Goal: Task Accomplishment & Management: Use online tool/utility

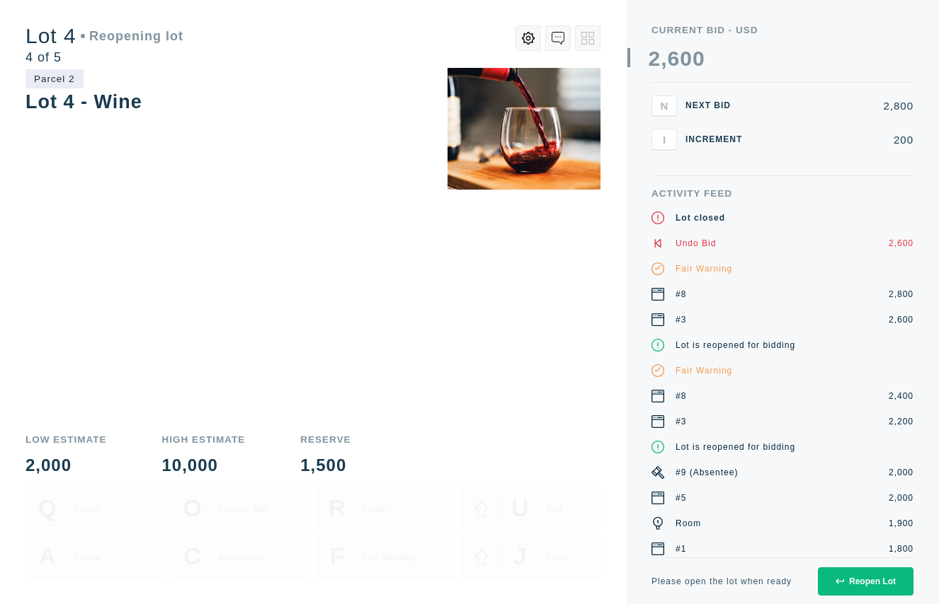
click at [861, 585] on div "Reopen Lot" at bounding box center [865, 582] width 61 height 10
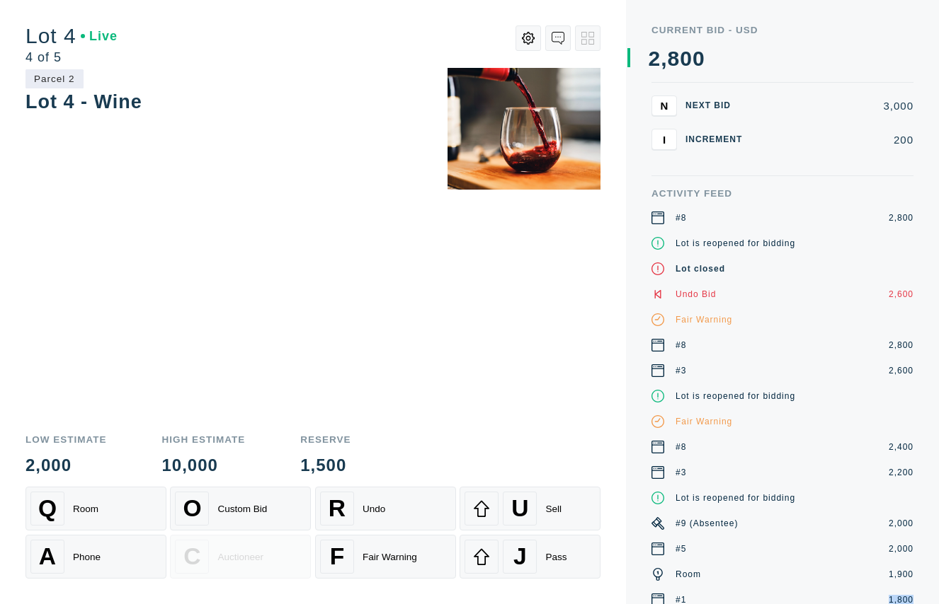
drag, startPoint x: 929, startPoint y: 593, endPoint x: 948, endPoint y: 603, distance: 21.5
click at [938, 603] on html "A/Binks Feature Testing Show Auctioneer Announcements Work in progress False Tr…" at bounding box center [469, 302] width 939 height 604
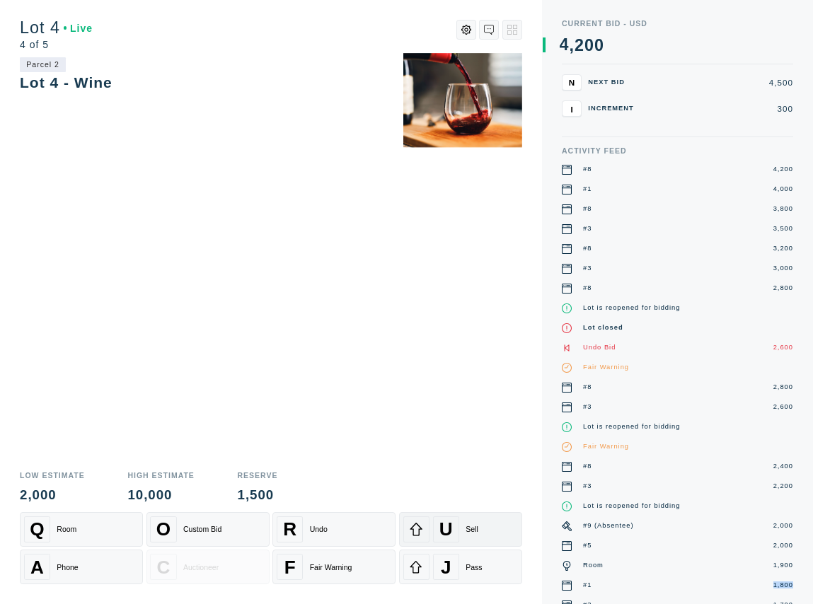
click at [483, 522] on div "U Sell" at bounding box center [460, 530] width 115 height 26
click at [470, 527] on div "Sell" at bounding box center [472, 529] width 13 height 8
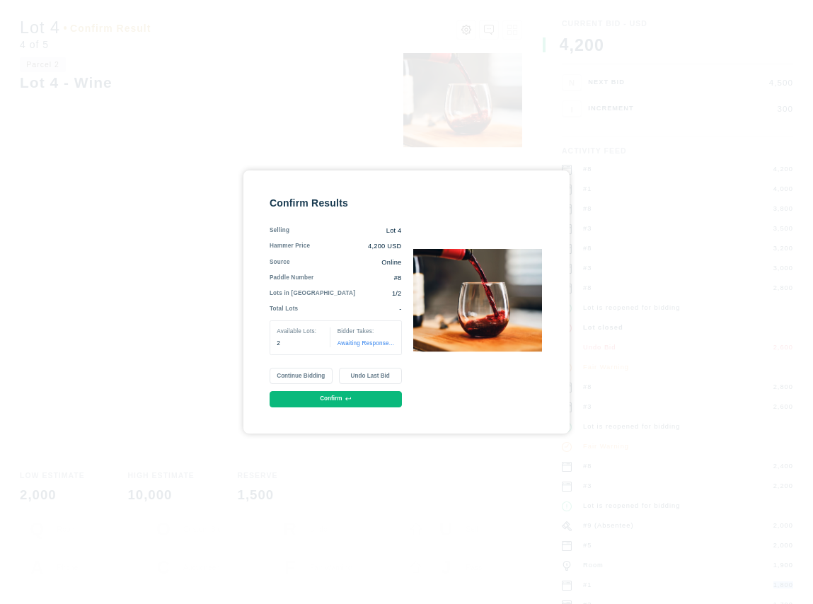
click at [359, 374] on button "Undo Last Bid" at bounding box center [370, 376] width 63 height 16
click at [401, 279] on div "Confirm Results Selling Lot 4 Hammer Price 4,000 USD Source Online Paddle Numbe…" at bounding box center [407, 302] width 274 height 211
click at [356, 397] on button "Confirm" at bounding box center [336, 399] width 132 height 16
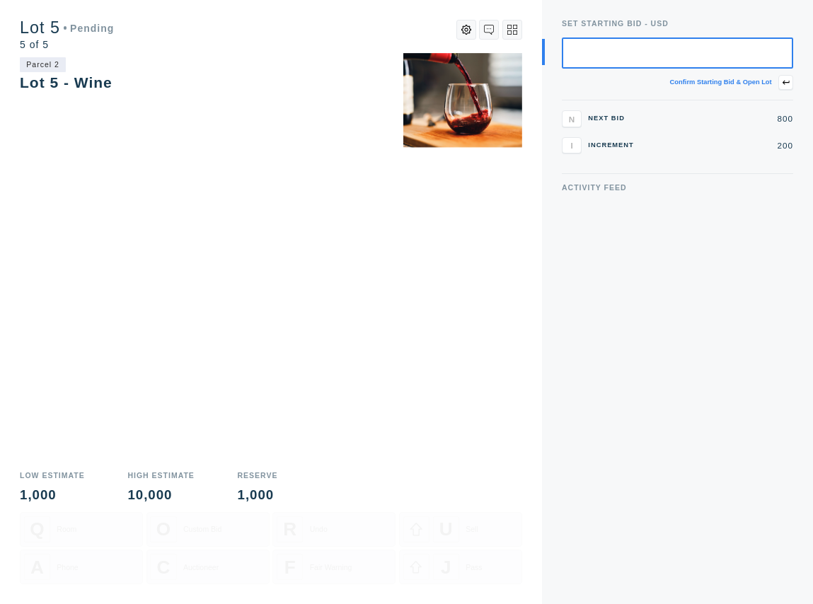
click at [508, 31] on icon at bounding box center [513, 30] width 10 height 10
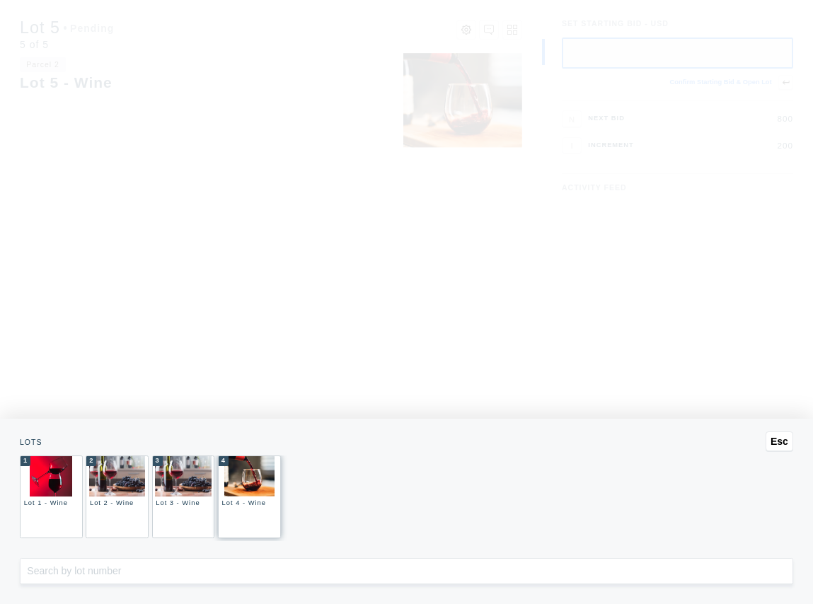
click at [236, 513] on div "4 Lot 4 - Wine" at bounding box center [249, 497] width 63 height 83
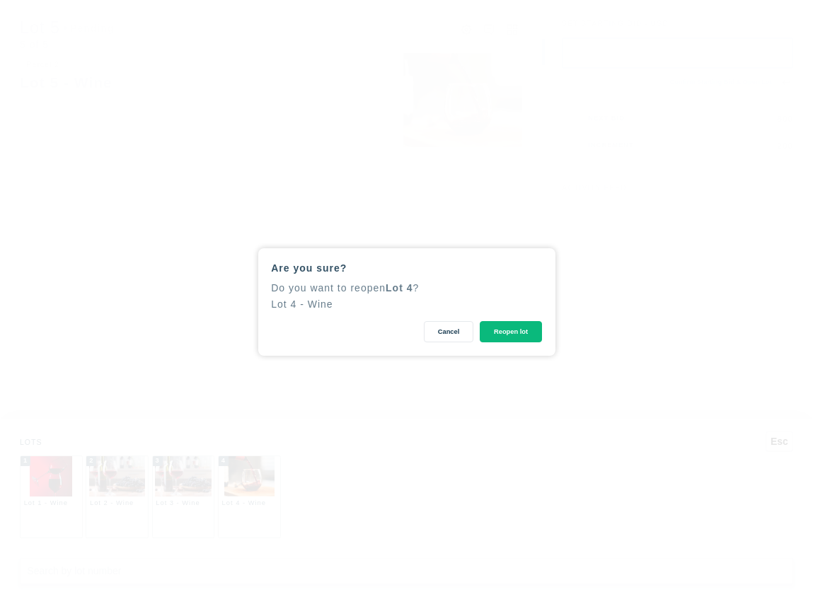
click at [514, 334] on button "Reopen lot" at bounding box center [511, 332] width 62 height 22
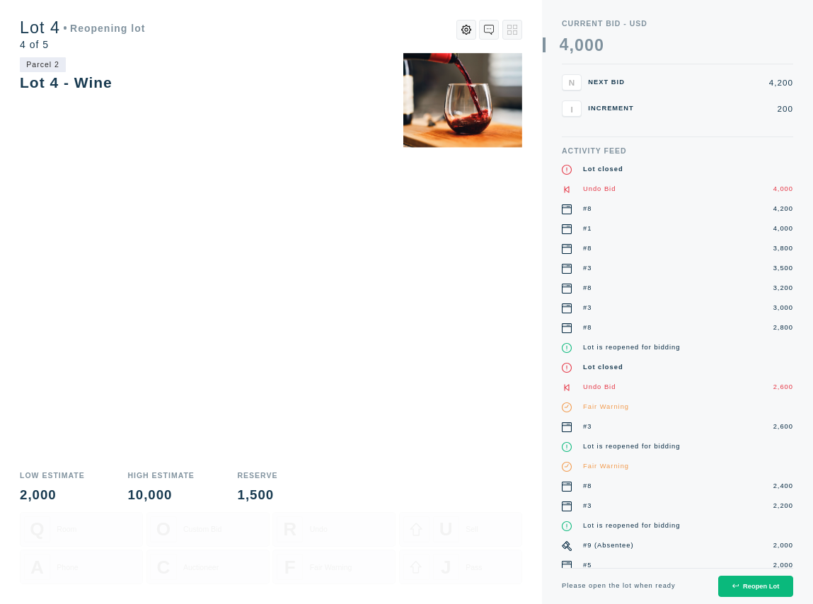
click at [754, 592] on button "Reopen Lot" at bounding box center [755, 587] width 75 height 22
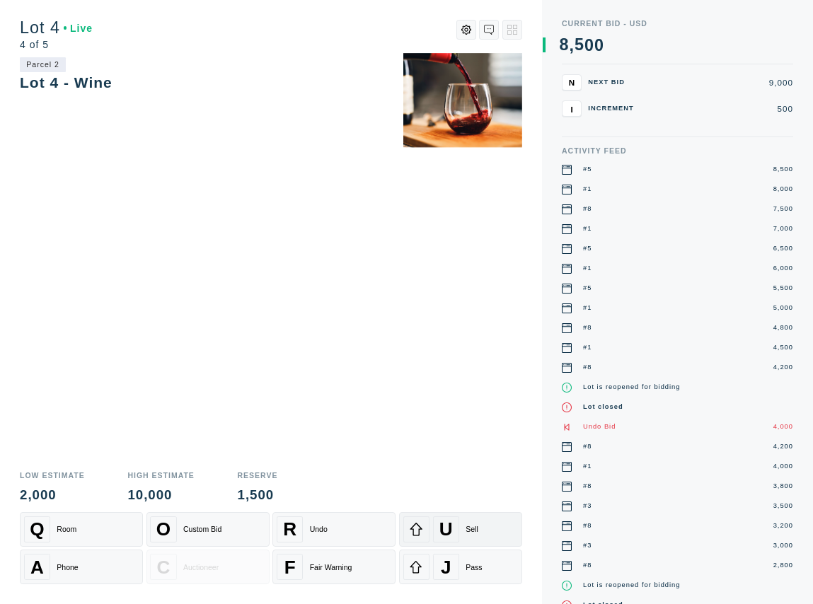
click at [456, 527] on div "U" at bounding box center [446, 530] width 26 height 26
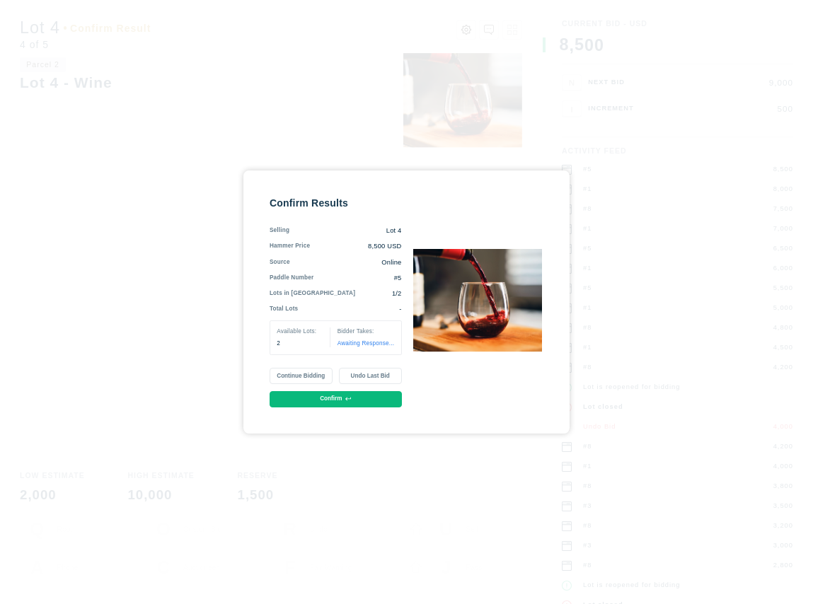
click at [324, 400] on button "Confirm" at bounding box center [336, 399] width 132 height 16
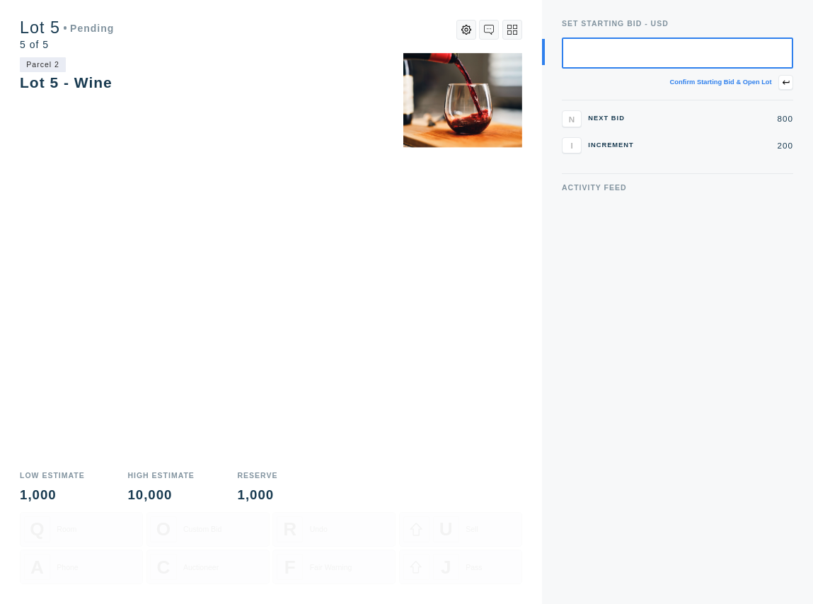
click at [516, 28] on icon at bounding box center [515, 27] width 4 height 4
click at [249, 508] on div "4 Lot 4 - Wine" at bounding box center [249, 497] width 63 height 83
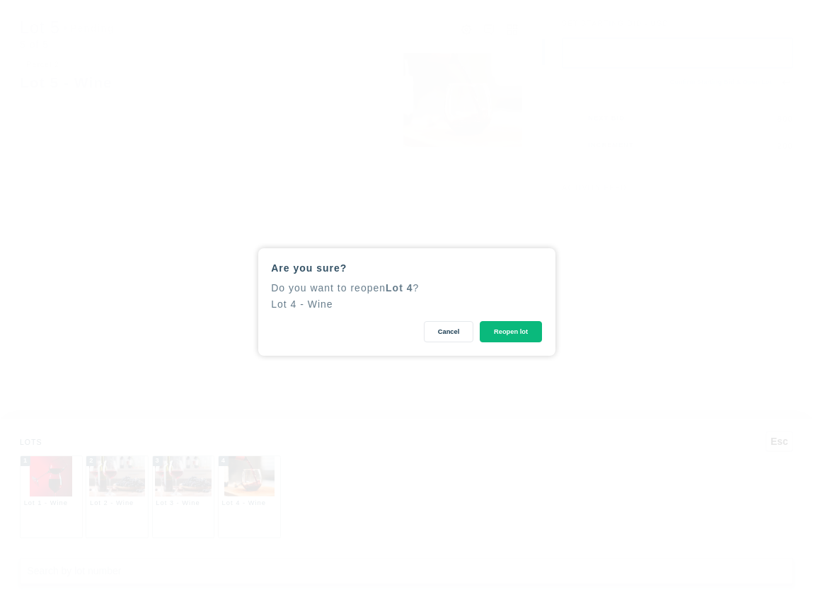
click at [501, 338] on button "Reopen lot" at bounding box center [511, 332] width 62 height 22
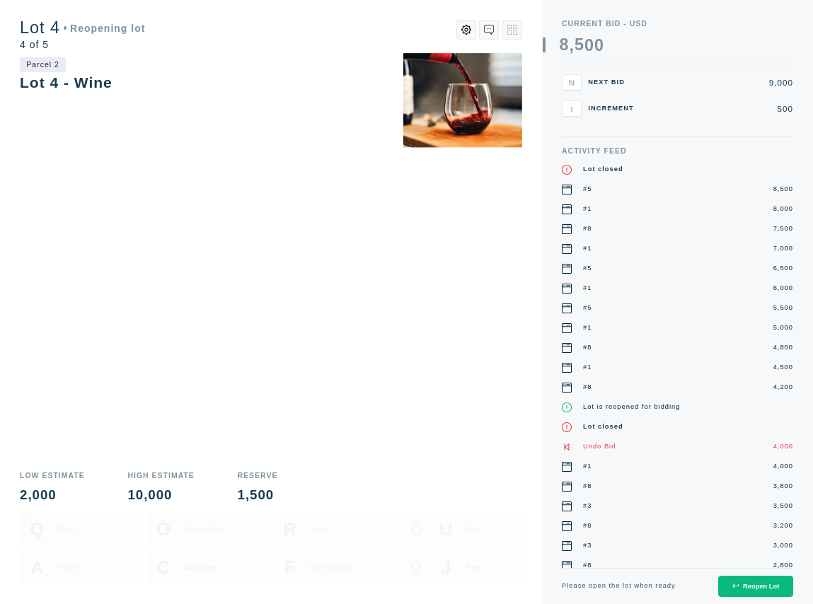
click at [771, 587] on div "Reopen Lot" at bounding box center [756, 586] width 47 height 7
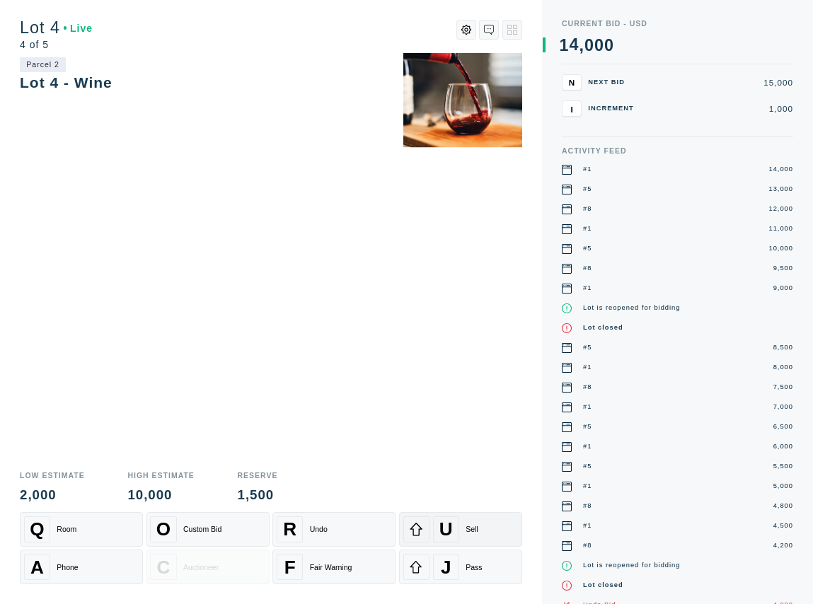
click at [473, 534] on div "U Sell" at bounding box center [460, 530] width 115 height 26
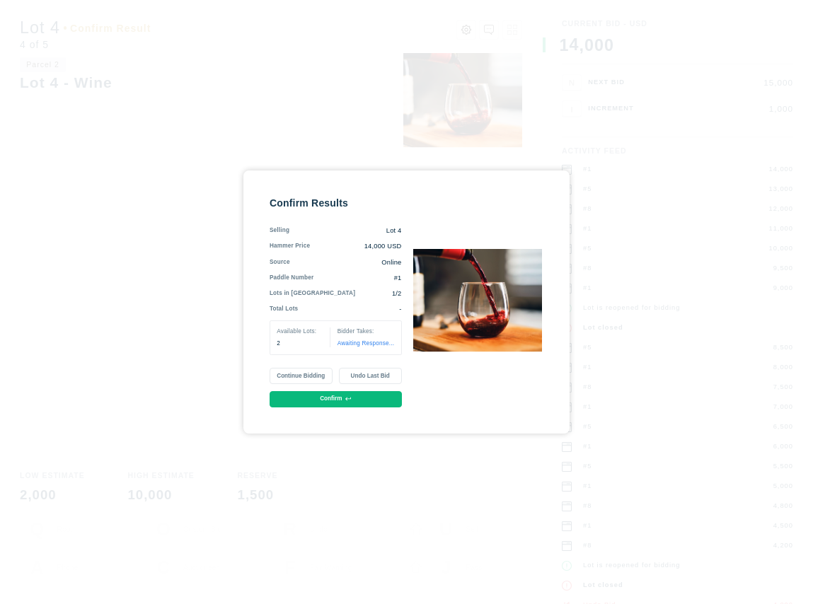
click at [337, 399] on button "Confirm" at bounding box center [336, 399] width 132 height 16
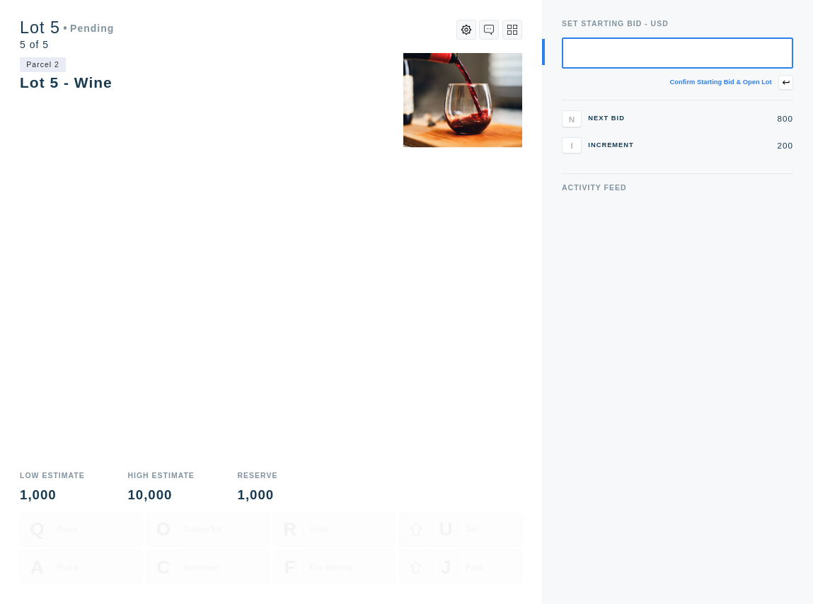
click at [515, 33] on icon at bounding box center [513, 30] width 10 height 10
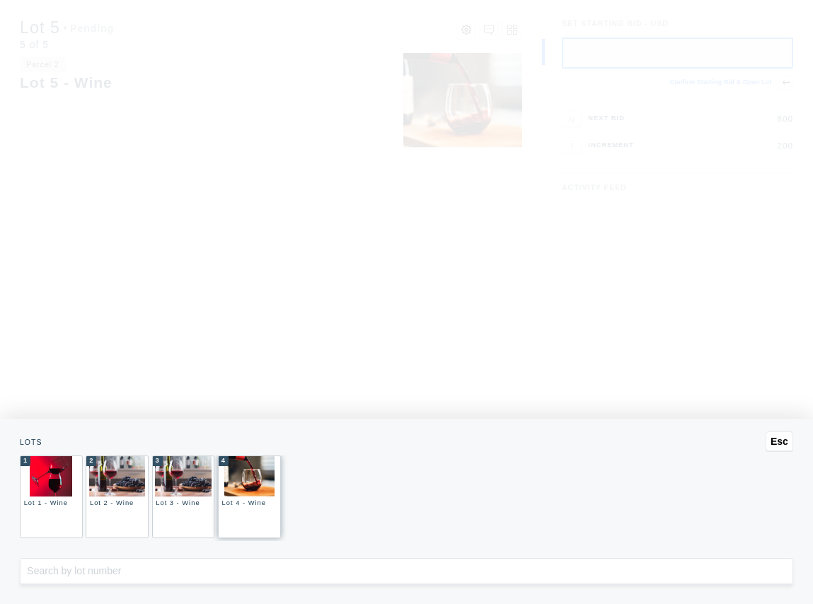
click at [239, 520] on div "4 Lot 4 - Wine" at bounding box center [249, 497] width 63 height 83
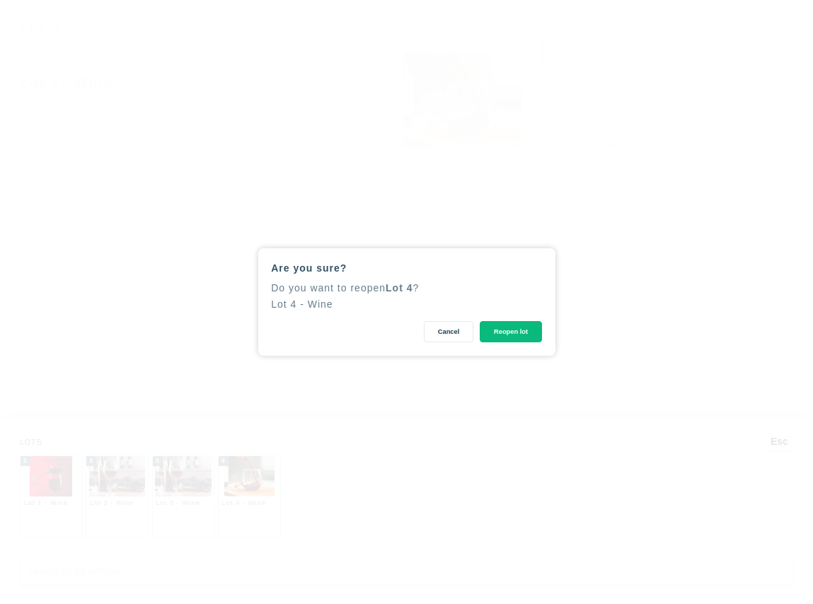
click at [515, 333] on button "Reopen lot" at bounding box center [511, 332] width 62 height 22
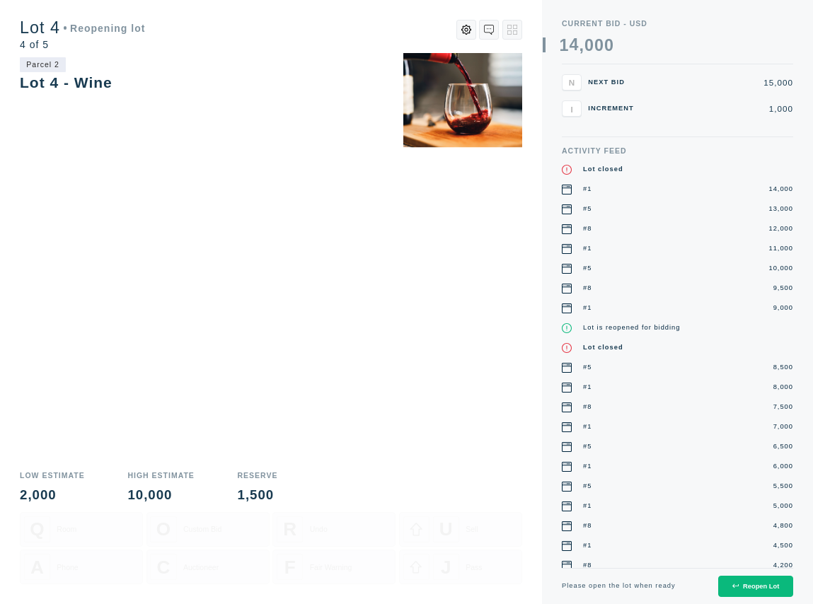
click at [764, 587] on div "Reopen Lot" at bounding box center [756, 586] width 47 height 7
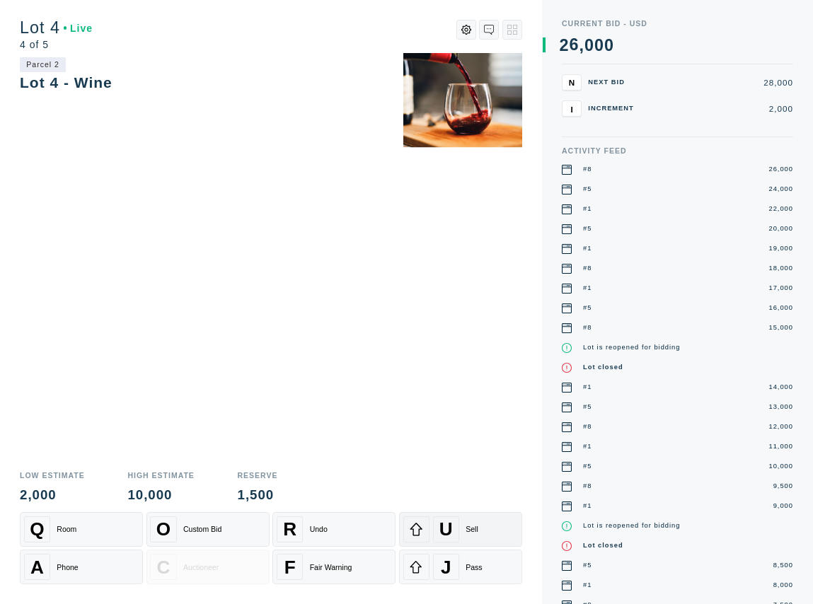
click at [478, 534] on div "U Sell" at bounding box center [460, 530] width 115 height 26
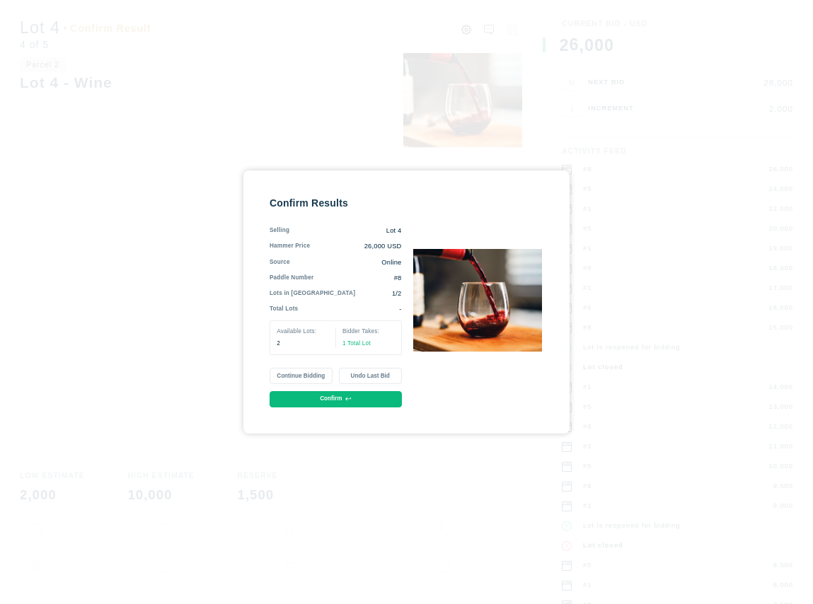
click at [350, 401] on icon at bounding box center [348, 399] width 6 height 6
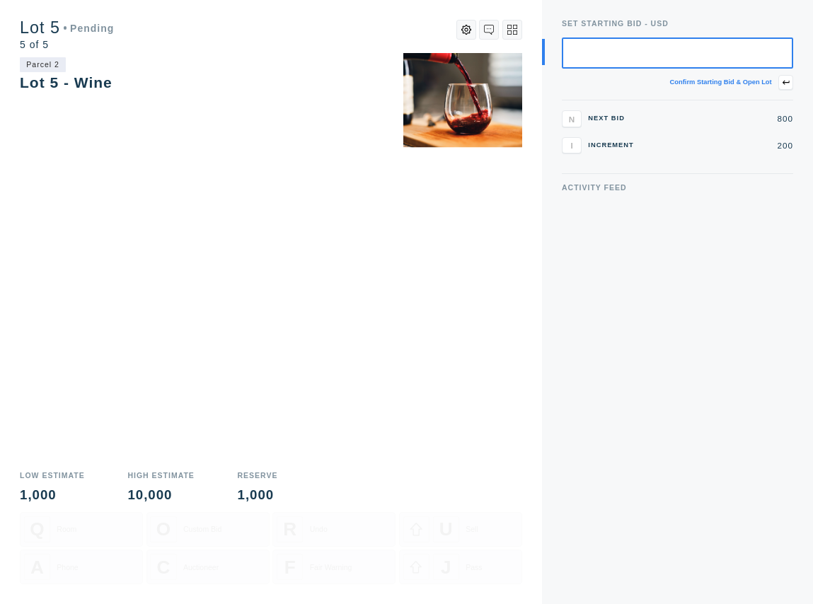
click at [588, 492] on div "Activity Feed" at bounding box center [677, 394] width 231 height 420
click at [711, 47] on input "text" at bounding box center [677, 54] width 231 height 32
type input "800"
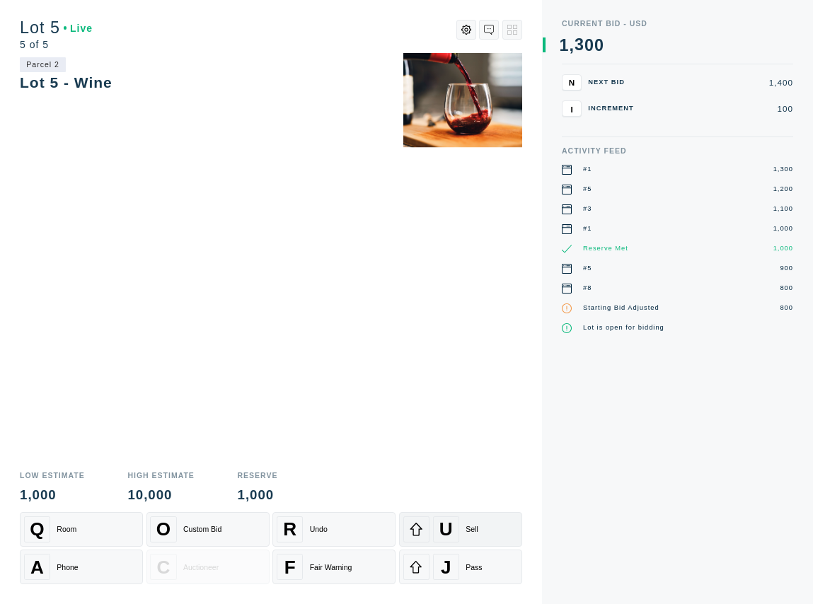
click at [476, 527] on div "Sell" at bounding box center [472, 529] width 13 height 8
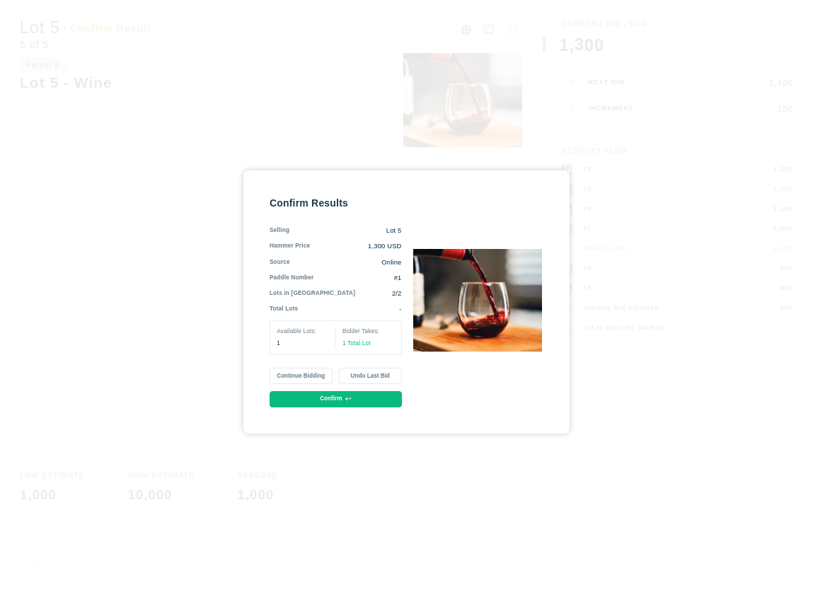
click at [325, 401] on button "Confirm" at bounding box center [336, 399] width 132 height 16
